Goal: Task Accomplishment & Management: Manage account settings

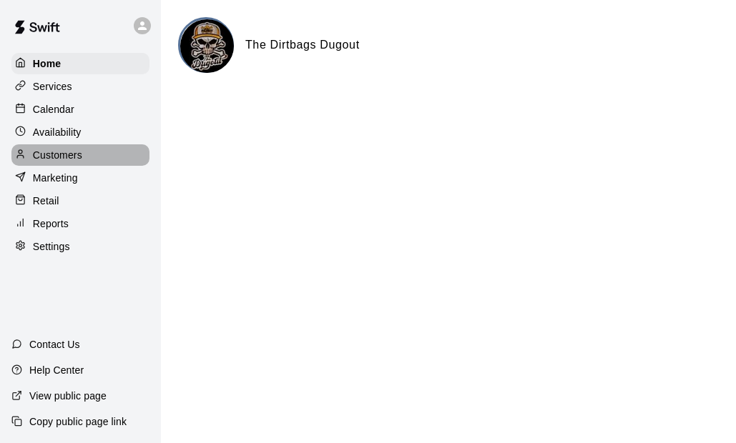
click at [56, 161] on p "Customers" at bounding box center [57, 155] width 49 height 14
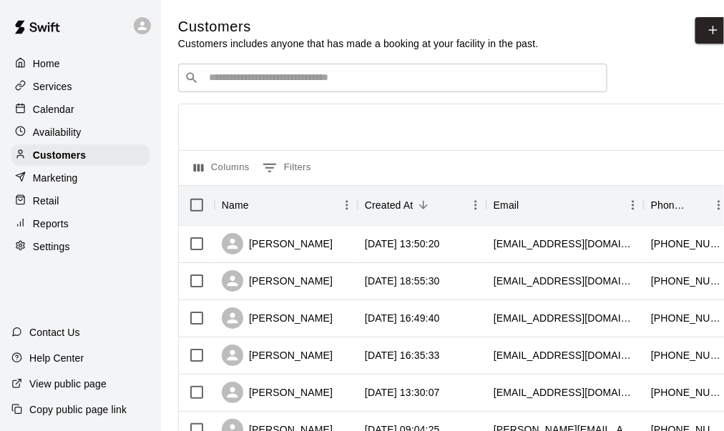
click at [55, 87] on p "Services" at bounding box center [52, 86] width 39 height 14
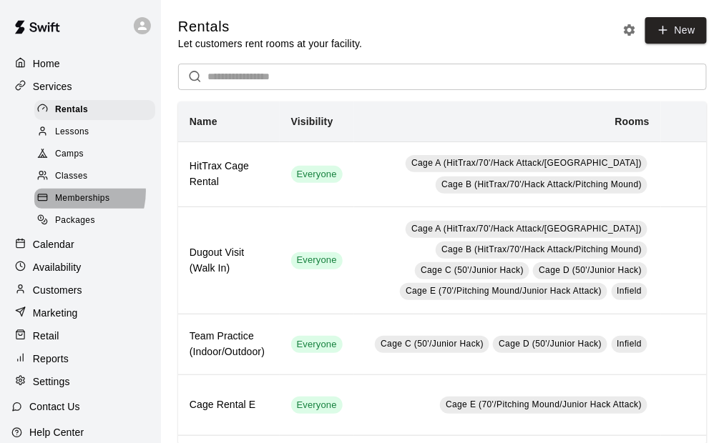
click at [69, 197] on div "Memberships" at bounding box center [94, 199] width 121 height 20
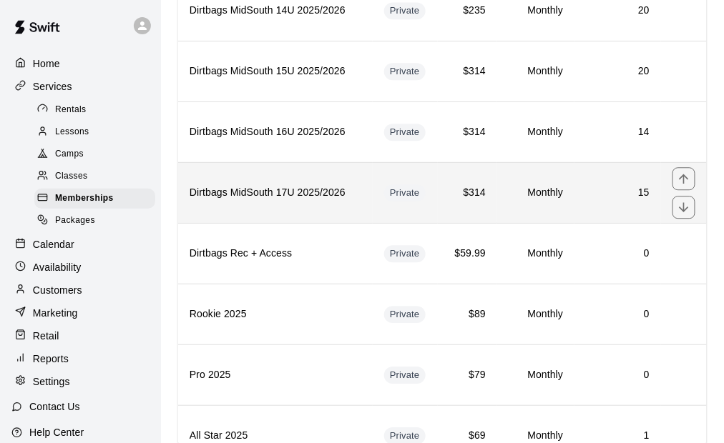
scroll to position [215, 0]
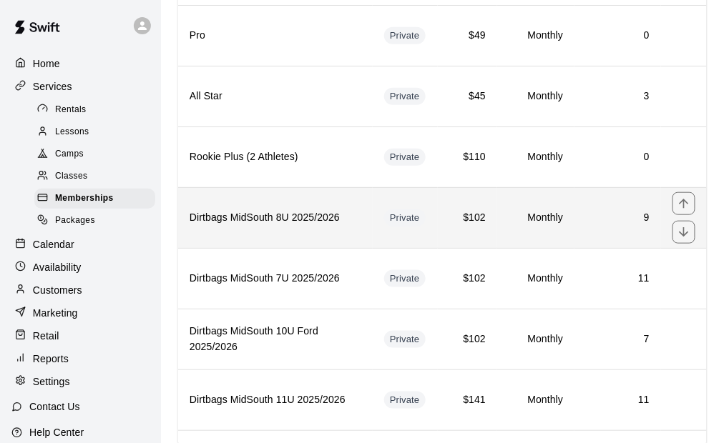
click at [290, 228] on th "Dirtbags MidSouth 8U 2025/2026" at bounding box center [275, 217] width 195 height 61
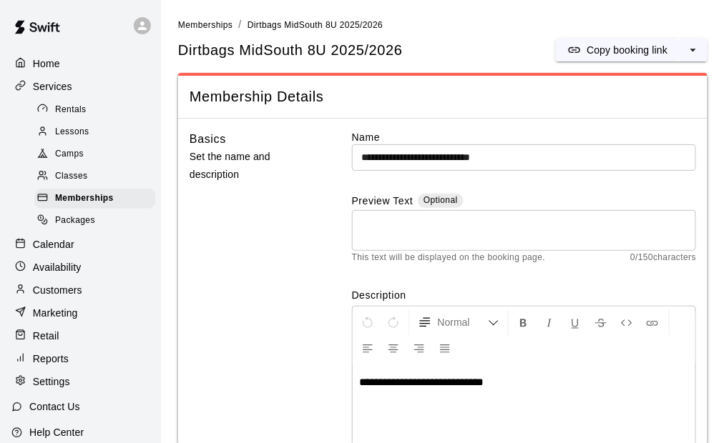
click at [83, 225] on span "Packages" at bounding box center [75, 221] width 40 height 14
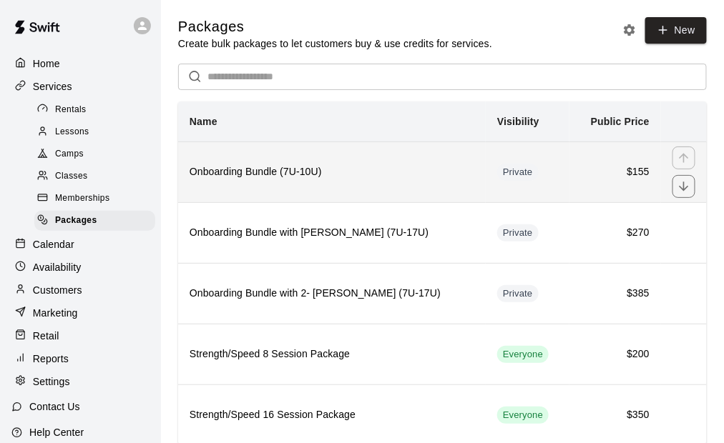
click at [382, 178] on h6 "Onboarding Bundle (7U-10U)" at bounding box center [332, 172] width 285 height 16
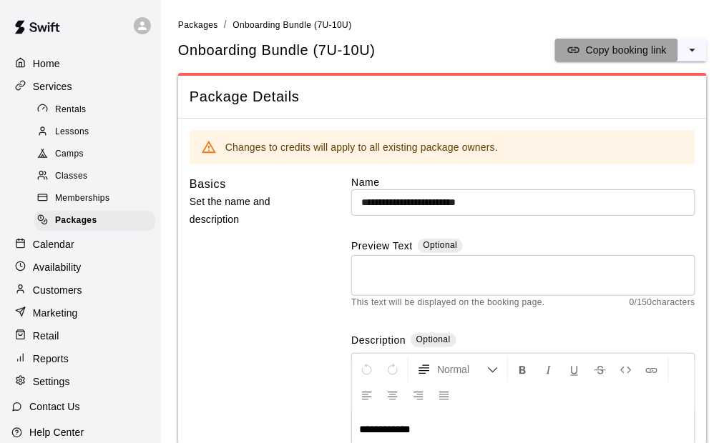
click at [639, 46] on p "Copy booking link" at bounding box center [626, 50] width 81 height 14
click at [100, 206] on span "Memberships" at bounding box center [82, 199] width 54 height 14
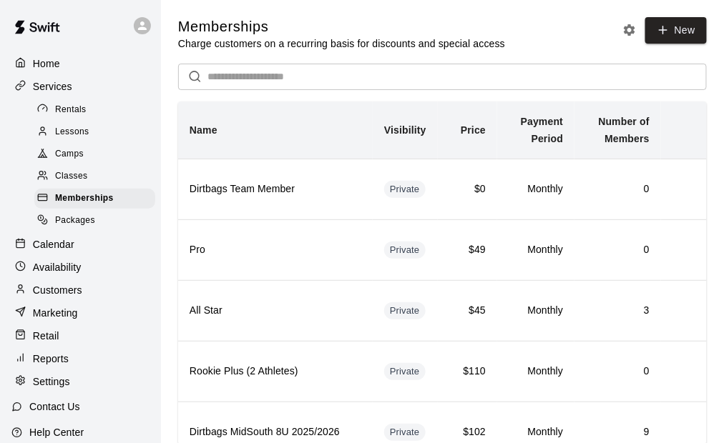
click at [244, 80] on input "text" at bounding box center [456, 77] width 499 height 26
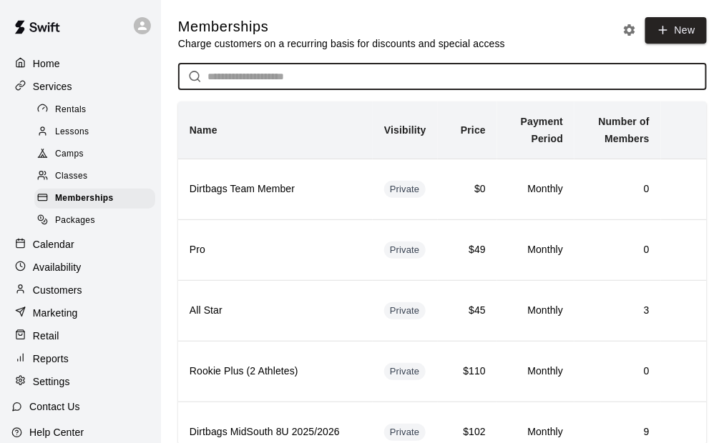
click at [244, 79] on input "text" at bounding box center [456, 77] width 499 height 26
click at [264, 79] on input "text" at bounding box center [456, 77] width 499 height 26
